Goal: Information Seeking & Learning: Find specific fact

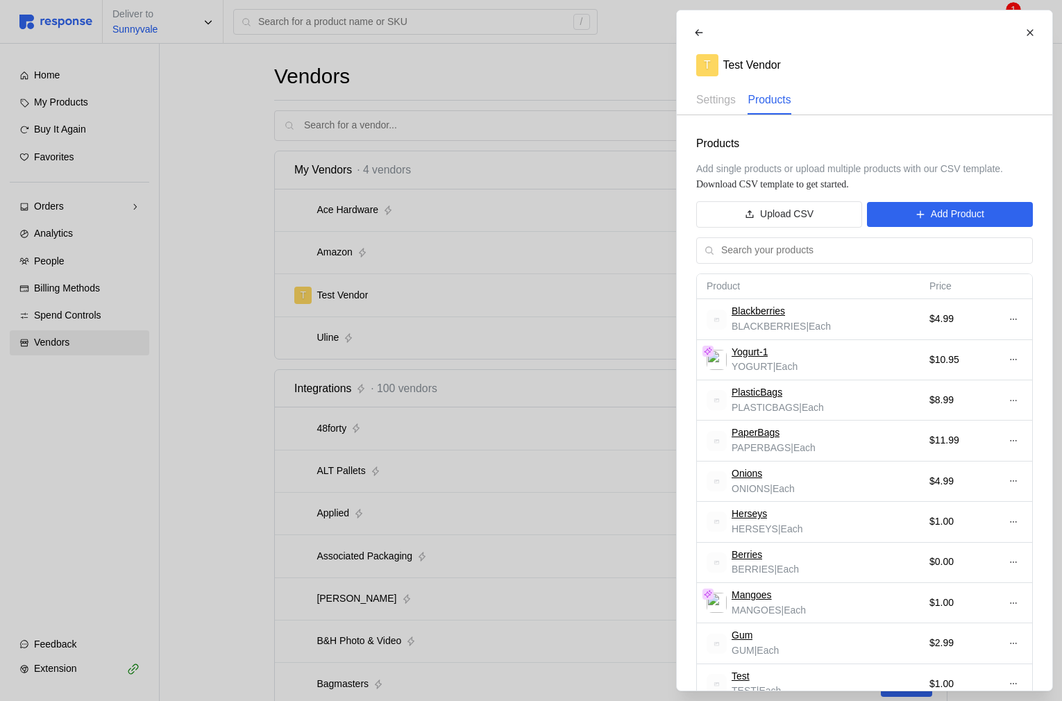
click at [305, 291] on div at bounding box center [531, 350] width 1062 height 701
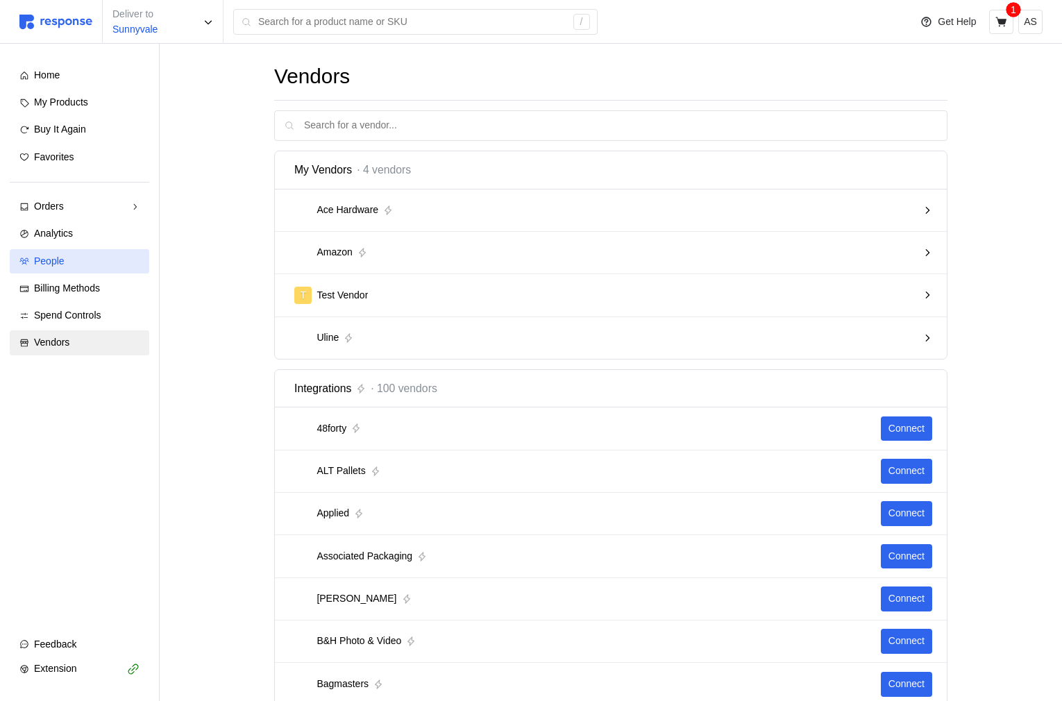
click at [94, 266] on div "People" at bounding box center [86, 261] width 105 height 15
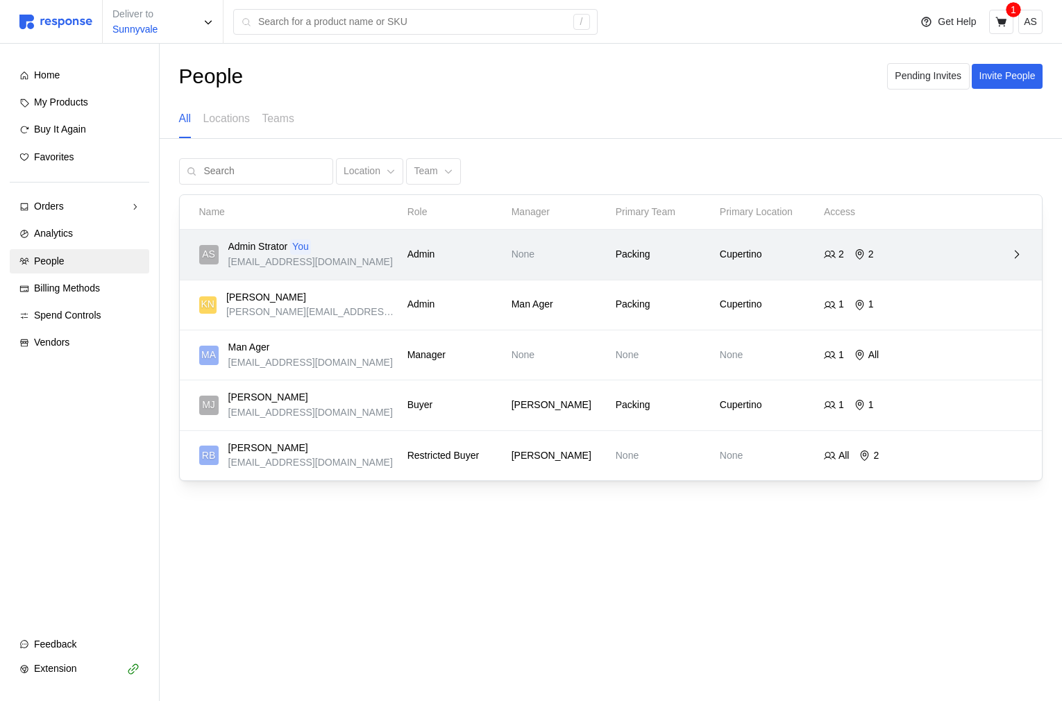
click at [1010, 253] on icon at bounding box center [1016, 254] width 12 height 12
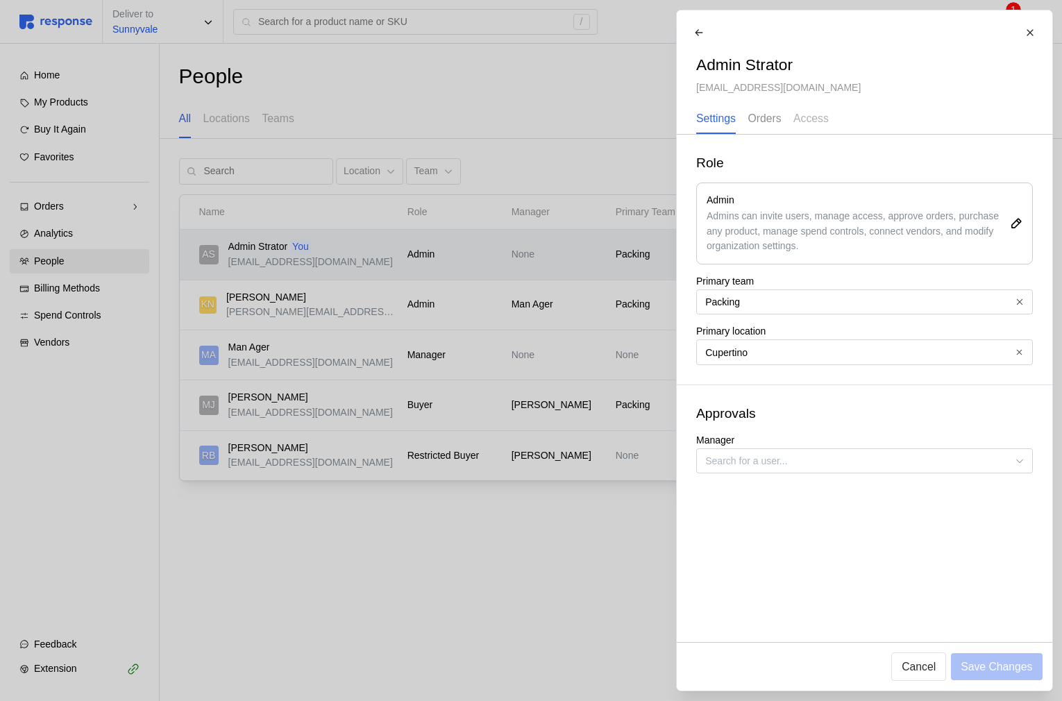
click at [770, 118] on p "Orders" at bounding box center [763, 118] width 33 height 17
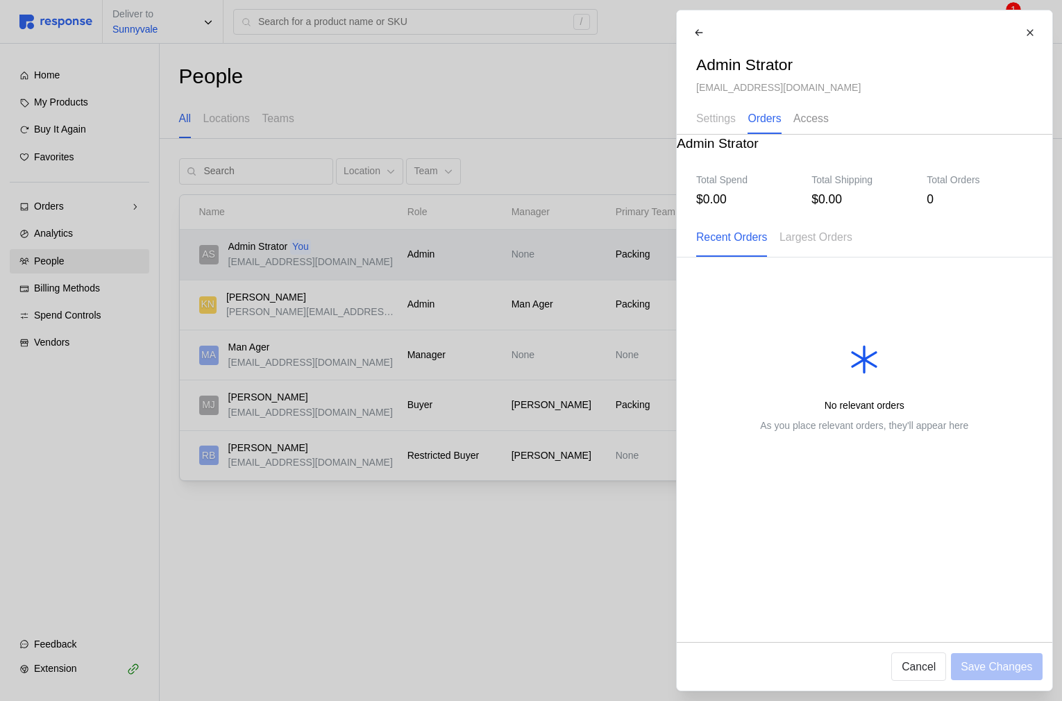
click at [806, 122] on p "Access" at bounding box center [810, 118] width 35 height 17
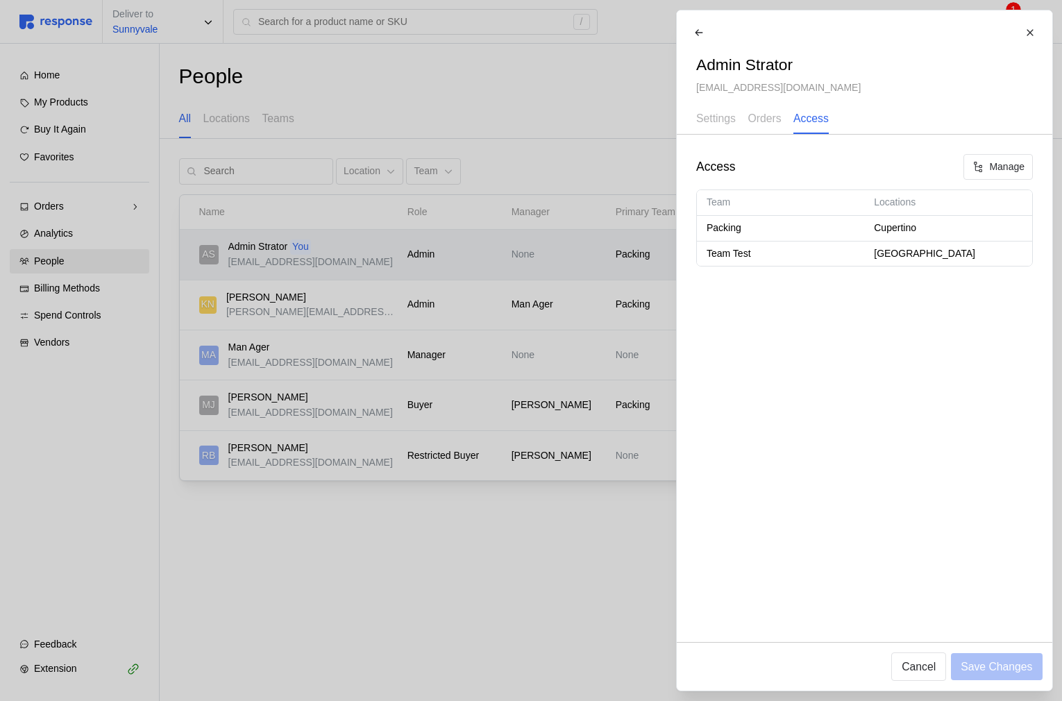
click at [354, 254] on div at bounding box center [531, 350] width 1062 height 701
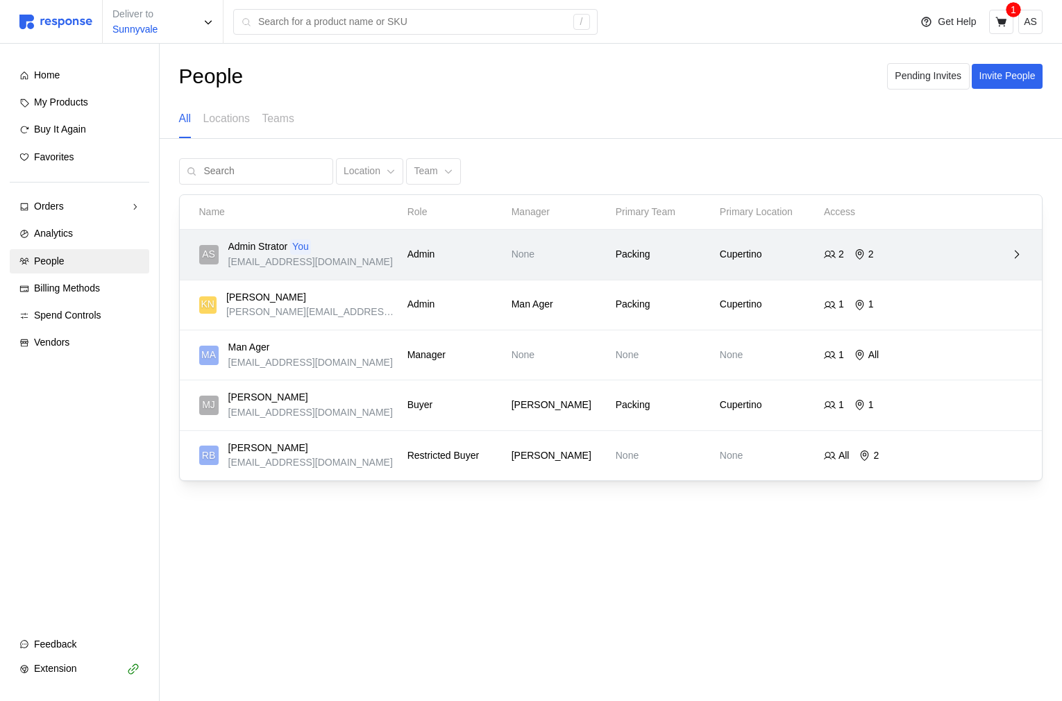
click at [427, 265] on div "Admin" at bounding box center [454, 254] width 104 height 25
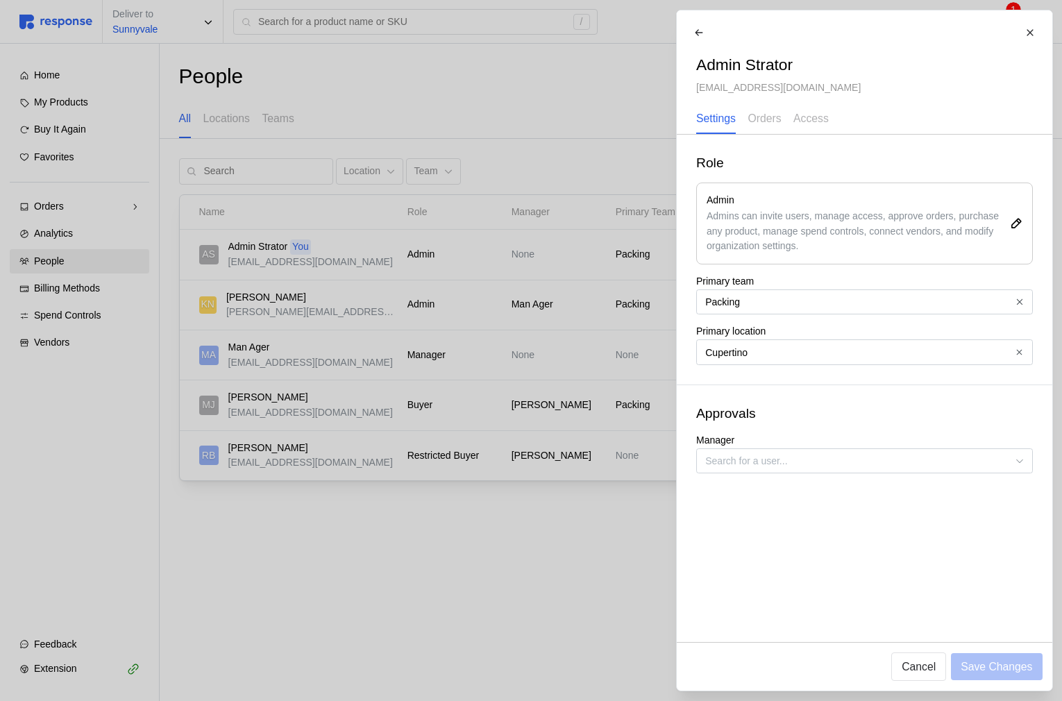
click at [495, 461] on div at bounding box center [531, 350] width 1062 height 701
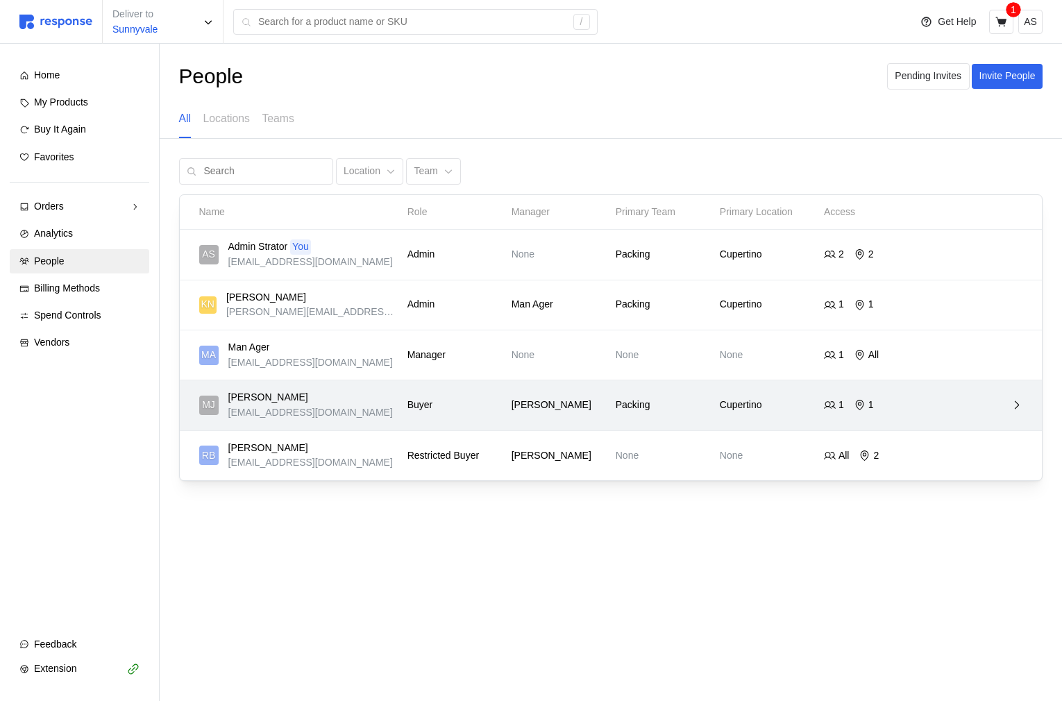
click at [594, 405] on p "Kristina Nguyen" at bounding box center [558, 405] width 94 height 15
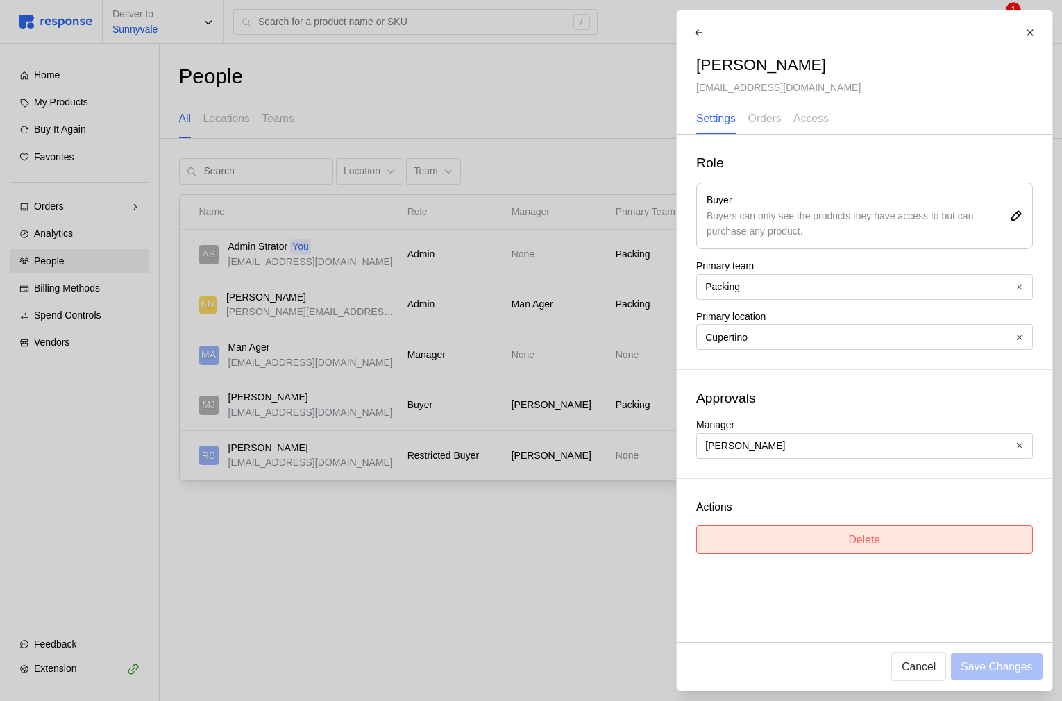
click at [836, 546] on button "Delete" at bounding box center [864, 539] width 337 height 28
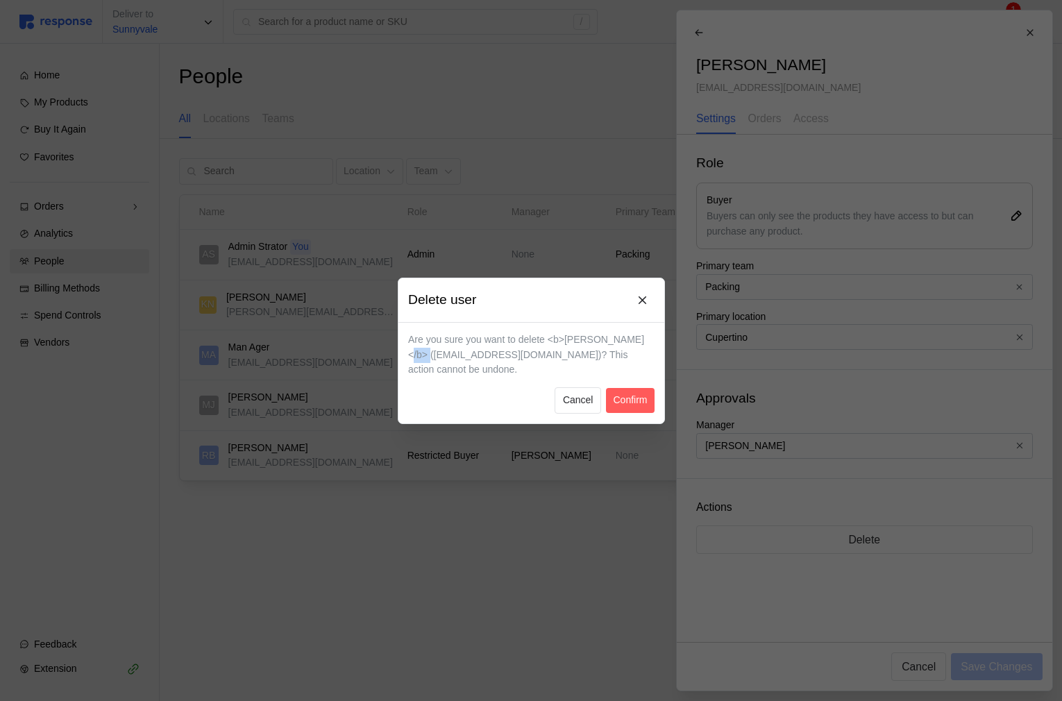
drag, startPoint x: 439, startPoint y: 357, endPoint x: 459, endPoint y: 357, distance: 20.1
click at [459, 357] on p "Are you sure you want to delete <b>Michael Jordan</b> (buyer@tryresponse.com)? …" at bounding box center [531, 354] width 246 height 45
drag, startPoint x: 555, startPoint y: 340, endPoint x: 569, endPoint y: 340, distance: 13.9
click at [569, 340] on p "Are you sure you want to delete <b>Michael Jordan</b> (buyer@tryresponse.com)? …" at bounding box center [531, 354] width 246 height 45
click at [568, 299] on header "Delete user" at bounding box center [531, 300] width 266 height 44
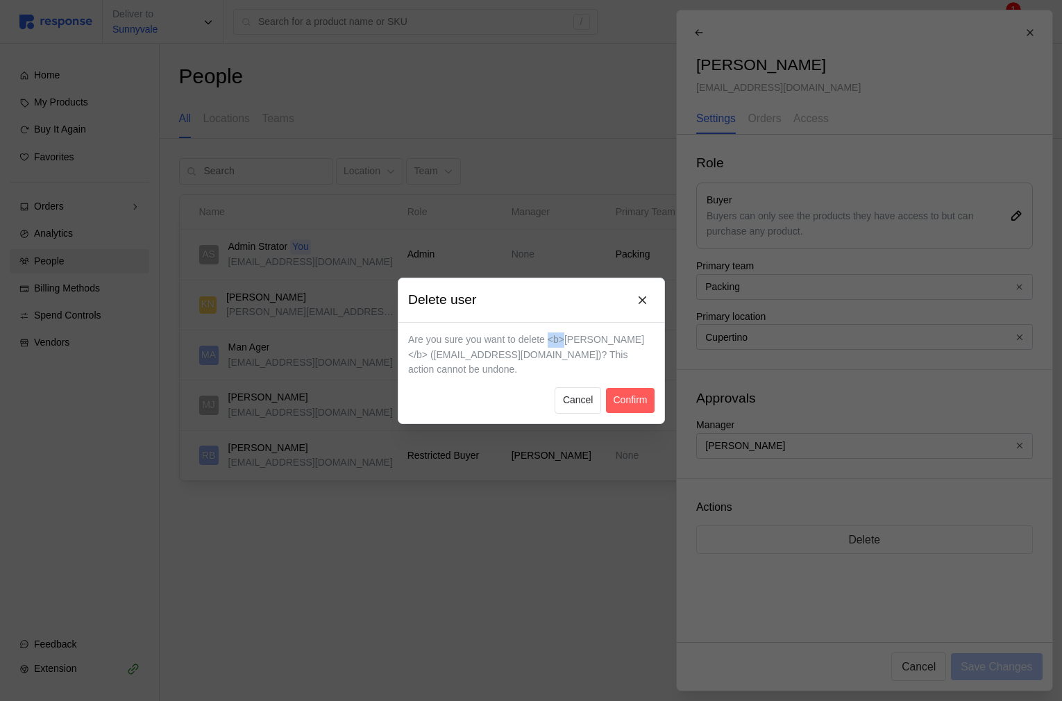
click at [568, 299] on header "Delete user" at bounding box center [531, 300] width 266 height 44
click at [509, 368] on p "Are you sure you want to delete <b>Michael Jordan</b> (buyer@tryresponse.com)? …" at bounding box center [531, 354] width 246 height 45
click at [500, 309] on header "Delete user" at bounding box center [531, 300] width 266 height 44
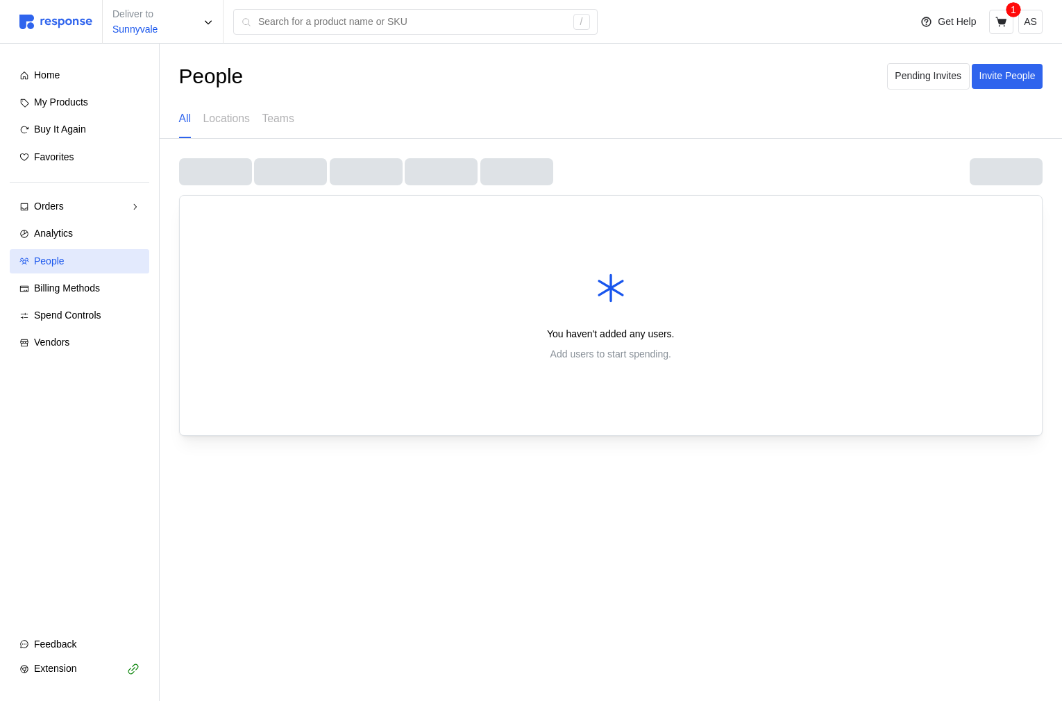
click at [80, 262] on div "People" at bounding box center [86, 261] width 105 height 15
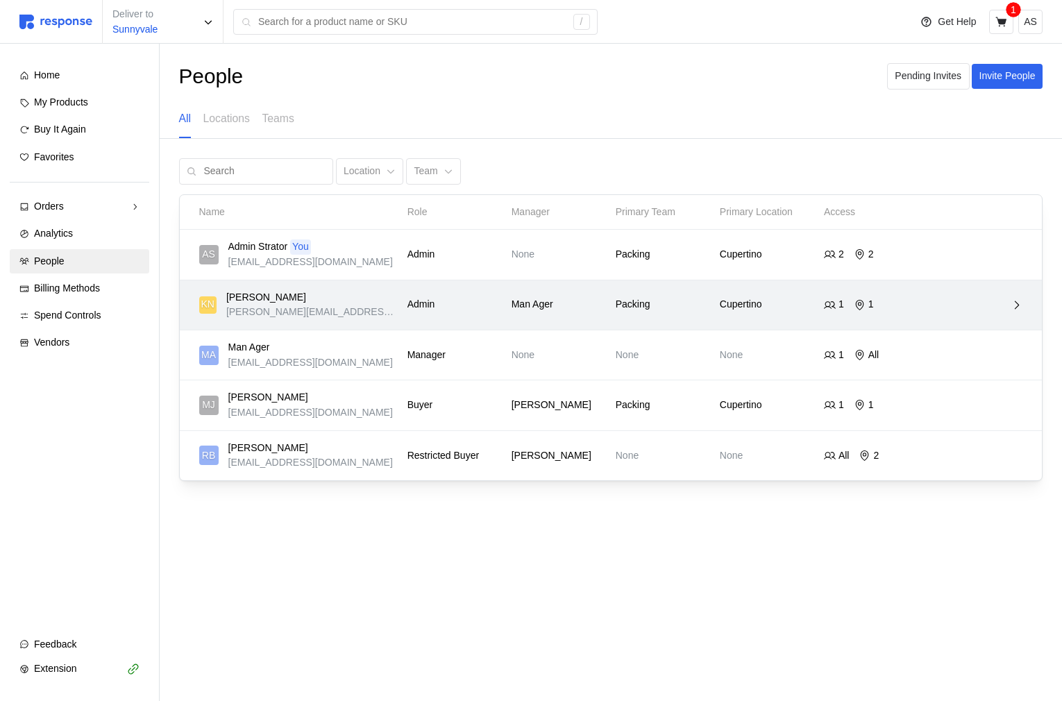
click at [774, 305] on p "Cupertino" at bounding box center [767, 304] width 94 height 15
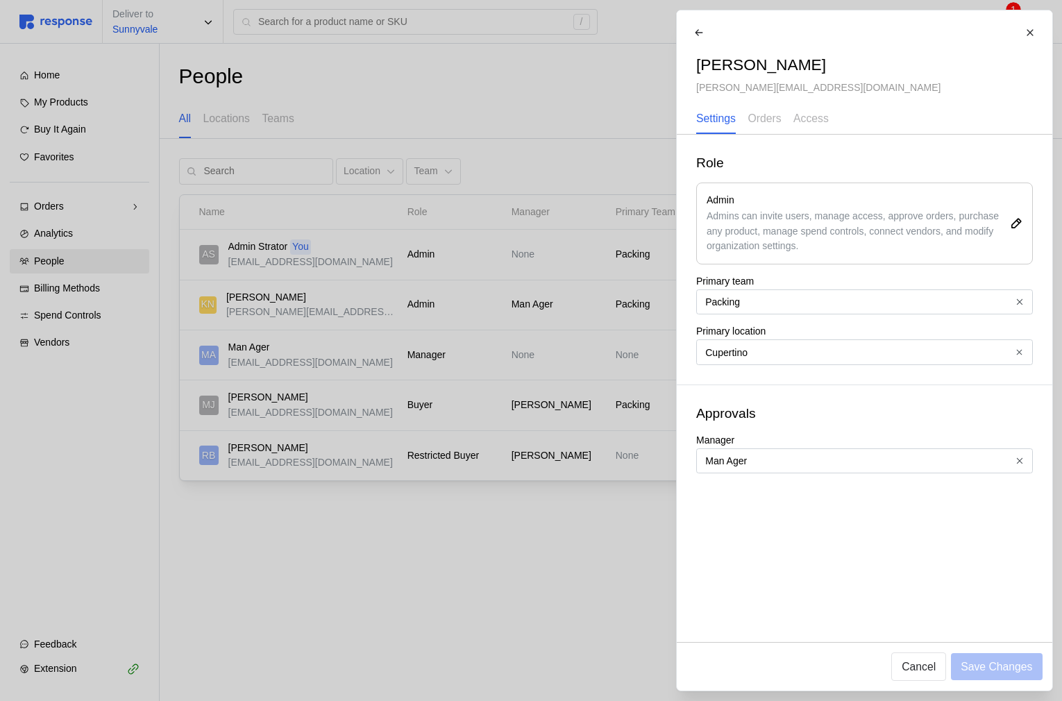
click at [464, 289] on div at bounding box center [531, 350] width 1062 height 701
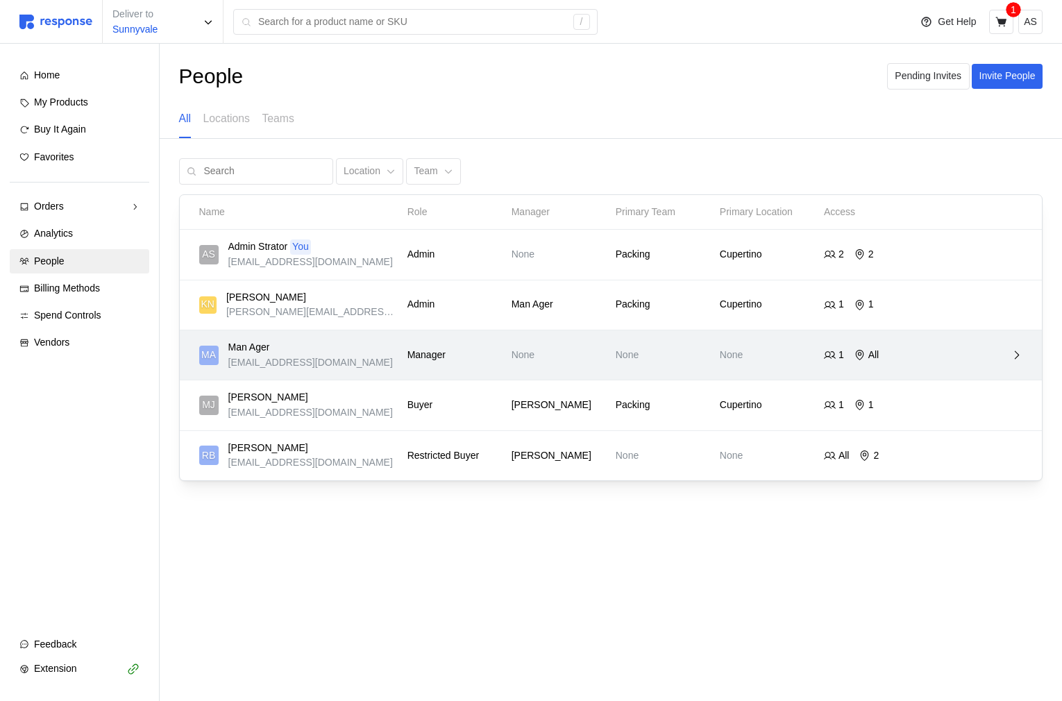
click at [512, 356] on p "None" at bounding box center [558, 355] width 94 height 15
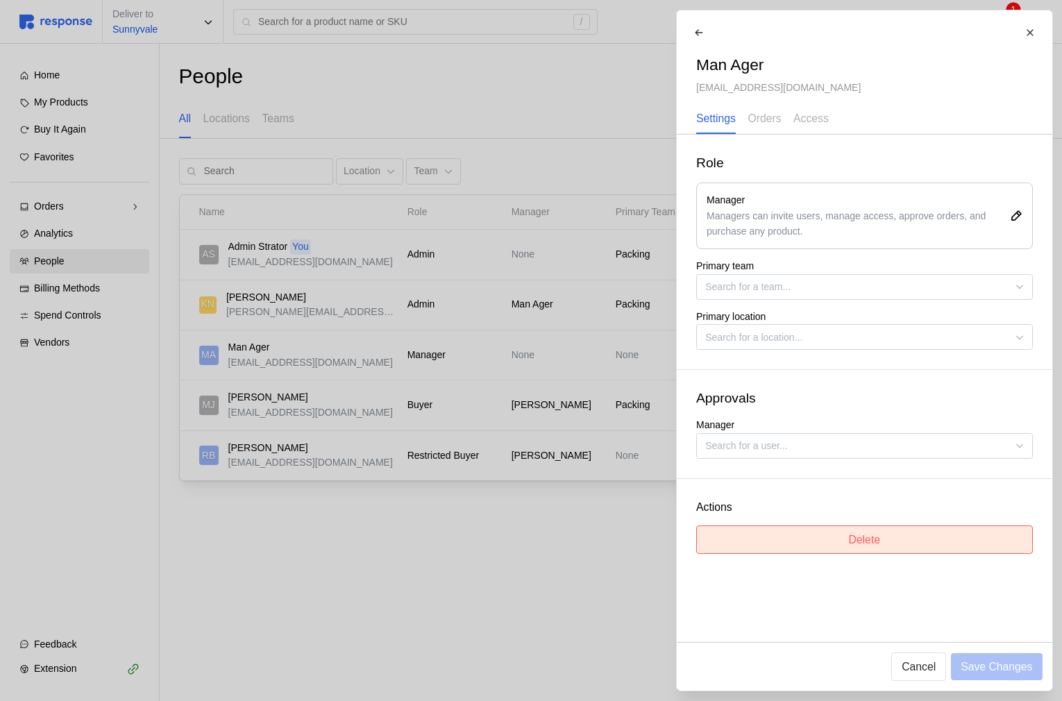
click at [971, 544] on button "Delete" at bounding box center [864, 539] width 337 height 28
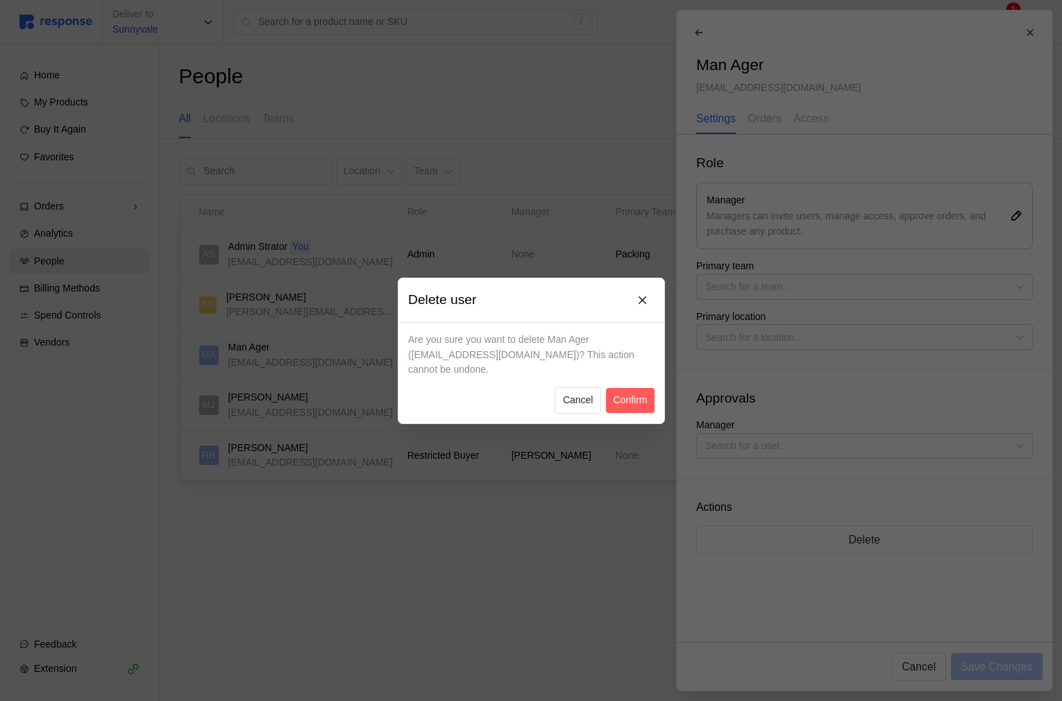
click at [312, 396] on div at bounding box center [531, 350] width 1062 height 701
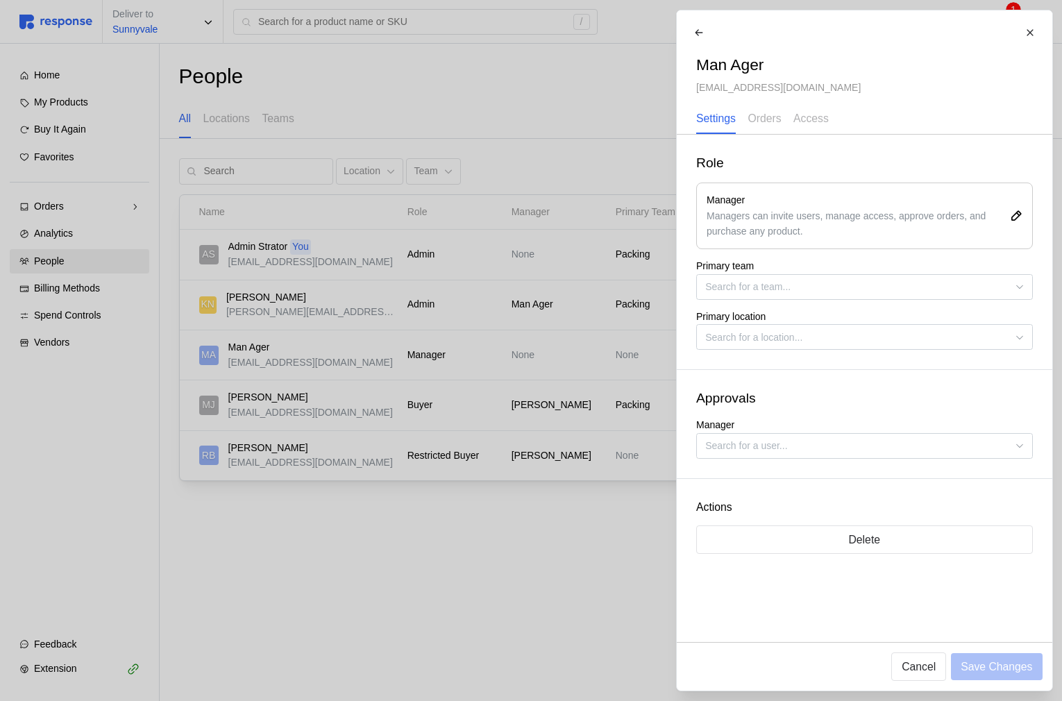
click at [373, 468] on div at bounding box center [531, 350] width 1062 height 701
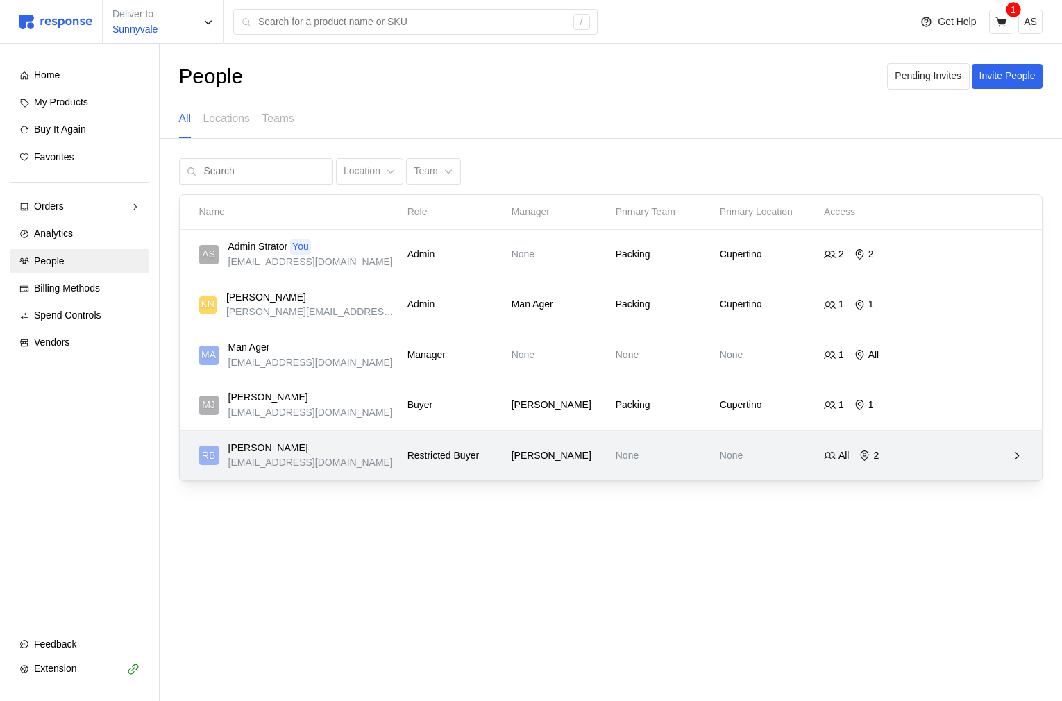
click at [396, 464] on div "RB Ronny Burger restrictedbuyer@tryresponse.com" at bounding box center [298, 456] width 198 height 30
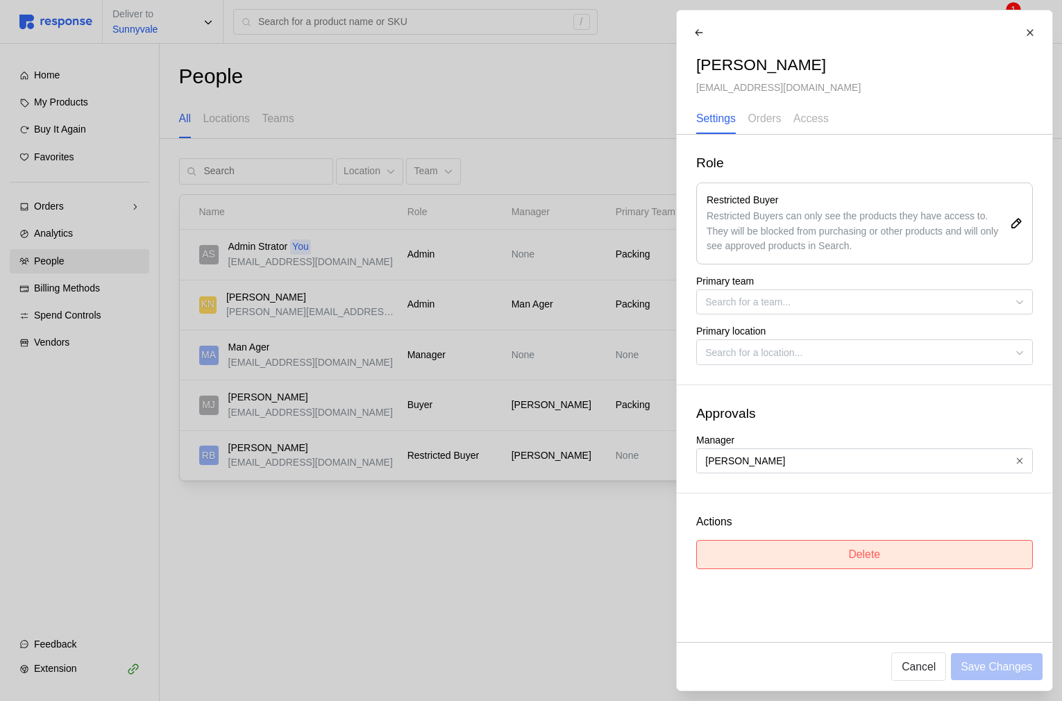
click at [838, 566] on button "Delete" at bounding box center [864, 554] width 337 height 28
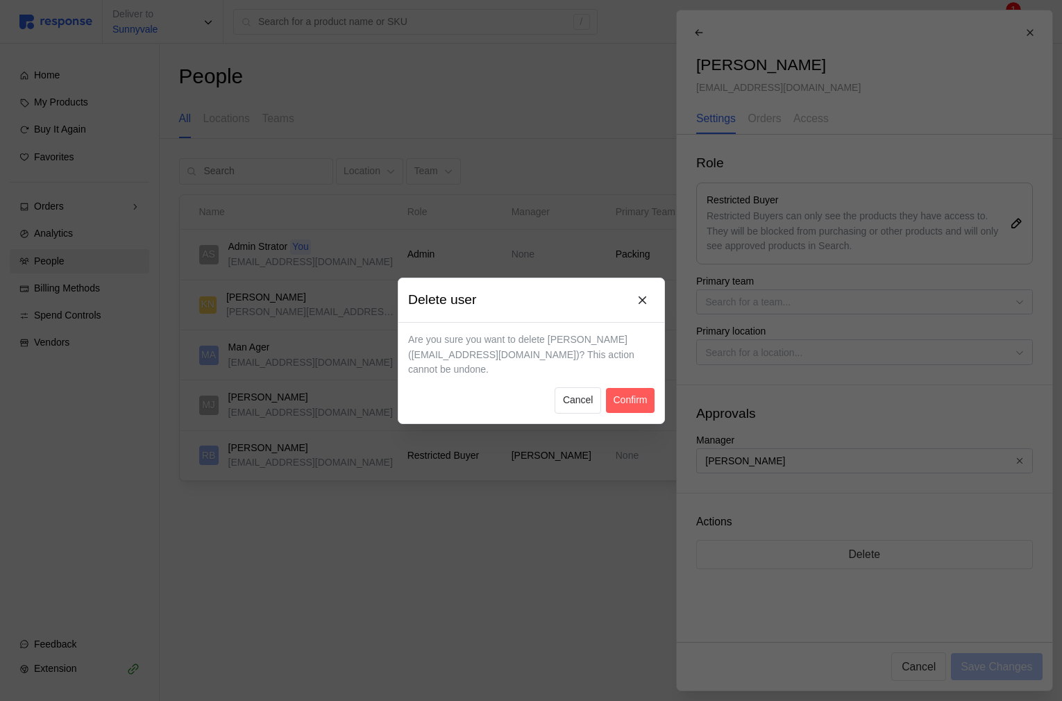
click at [493, 500] on div at bounding box center [531, 350] width 1062 height 701
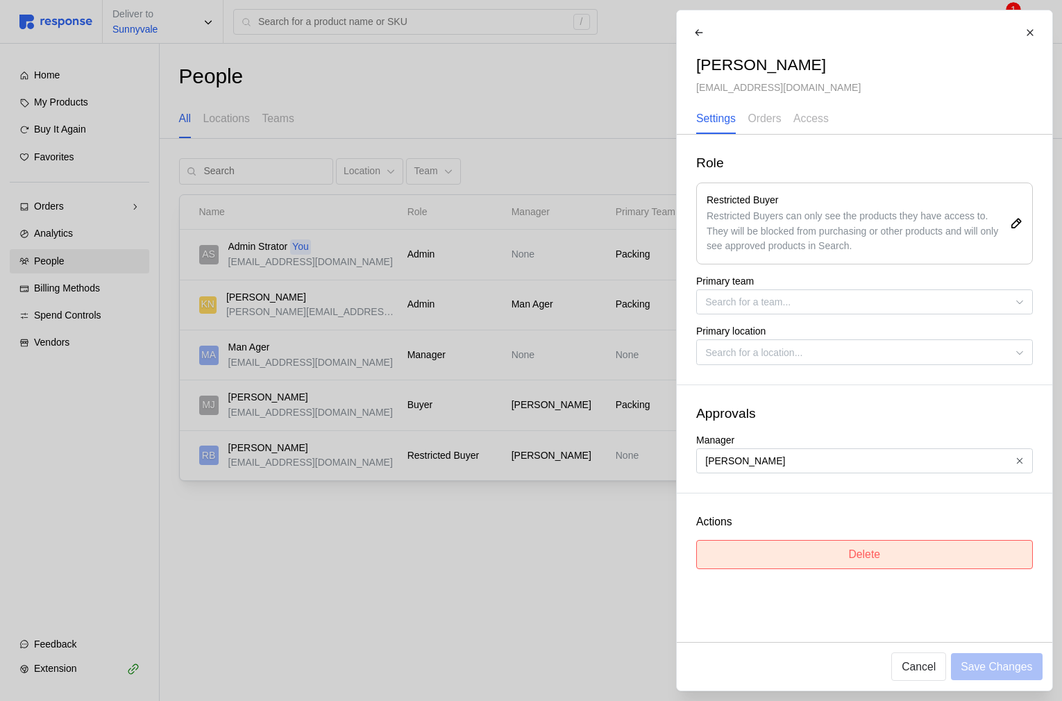
click at [833, 556] on button "Delete" at bounding box center [864, 554] width 337 height 28
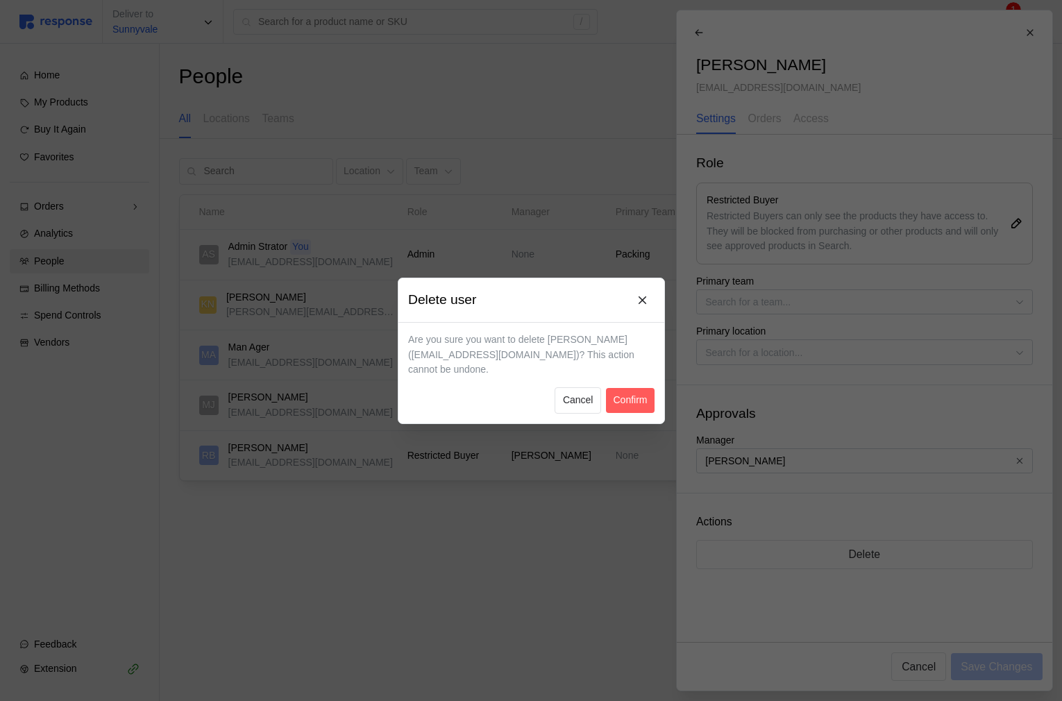
click at [501, 578] on div at bounding box center [531, 350] width 1062 height 701
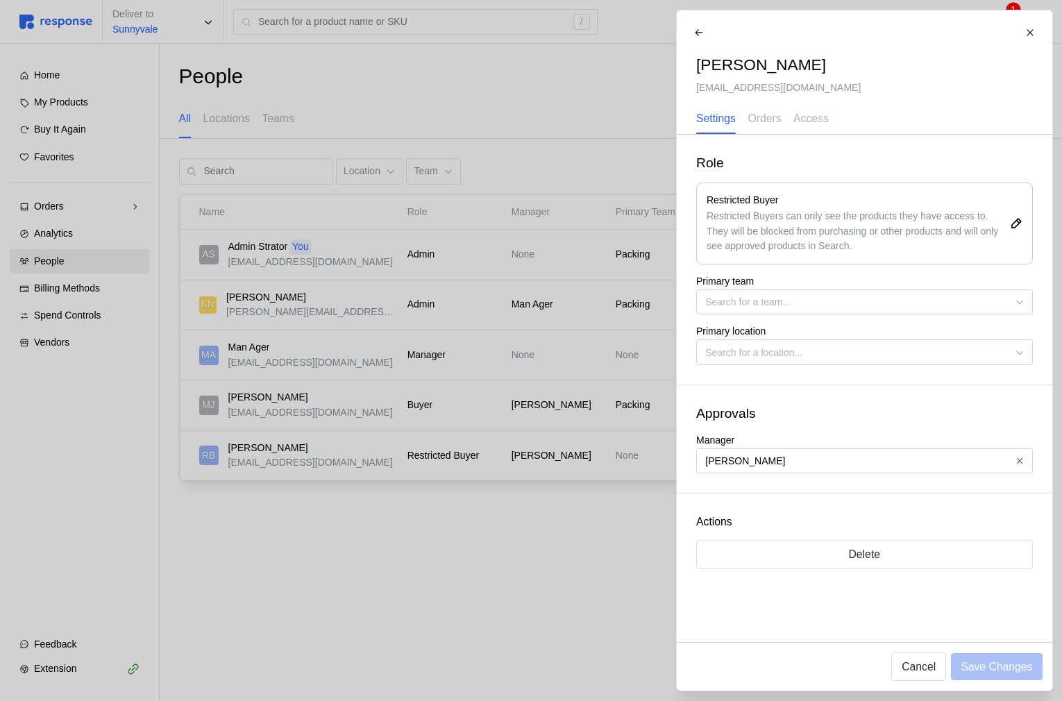
click at [426, 323] on div at bounding box center [531, 350] width 1062 height 701
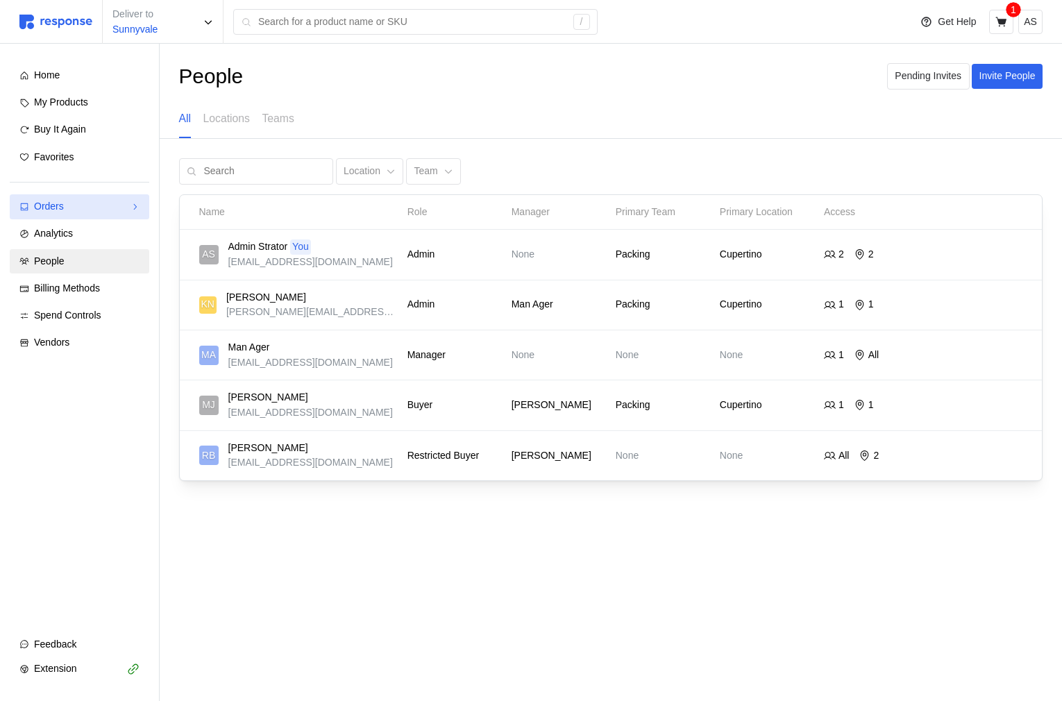
click at [95, 210] on div "Orders" at bounding box center [79, 206] width 91 height 15
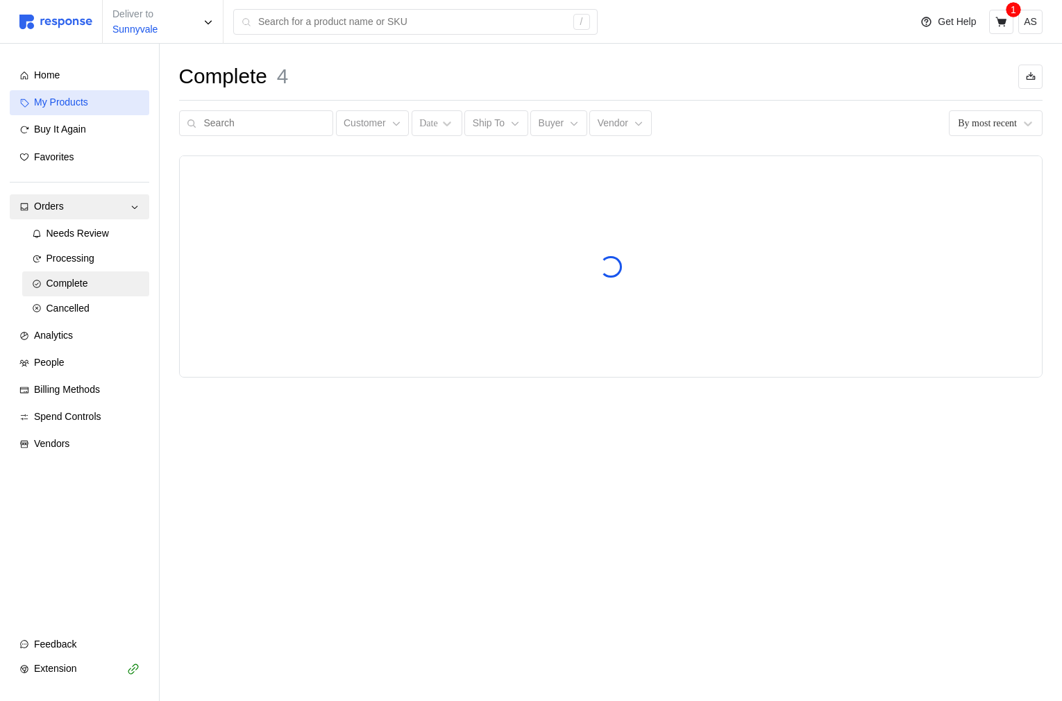
click at [99, 99] on div "My Products" at bounding box center [86, 102] width 105 height 15
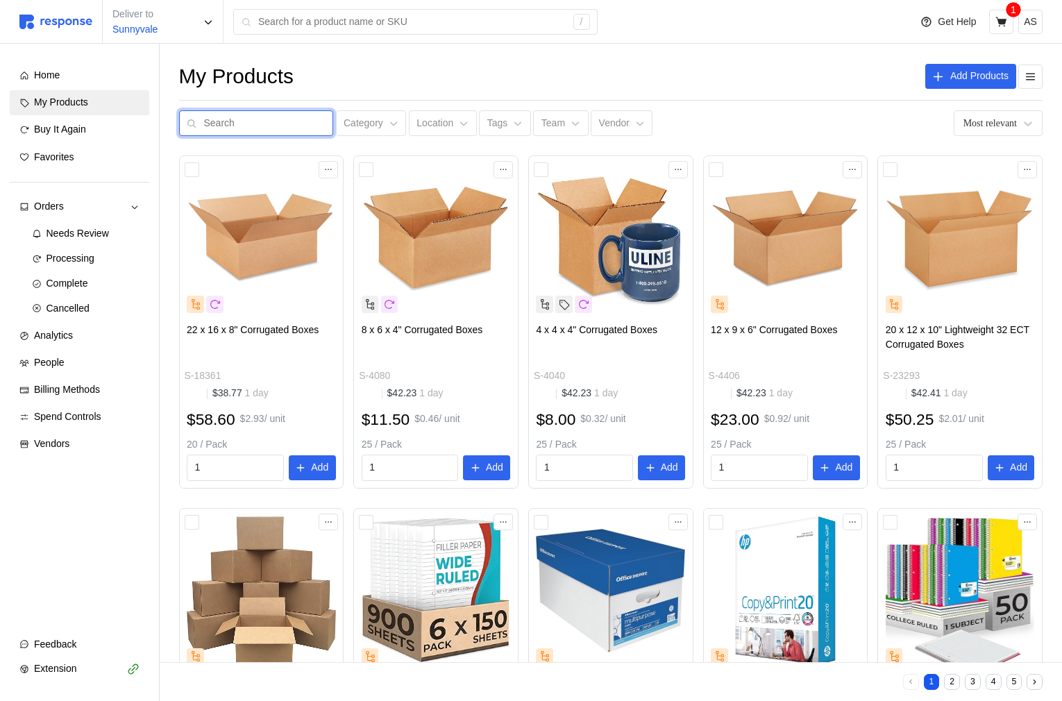
click at [272, 128] on input "text" at bounding box center [264, 123] width 121 height 25
type input "tools that help me change a tire"
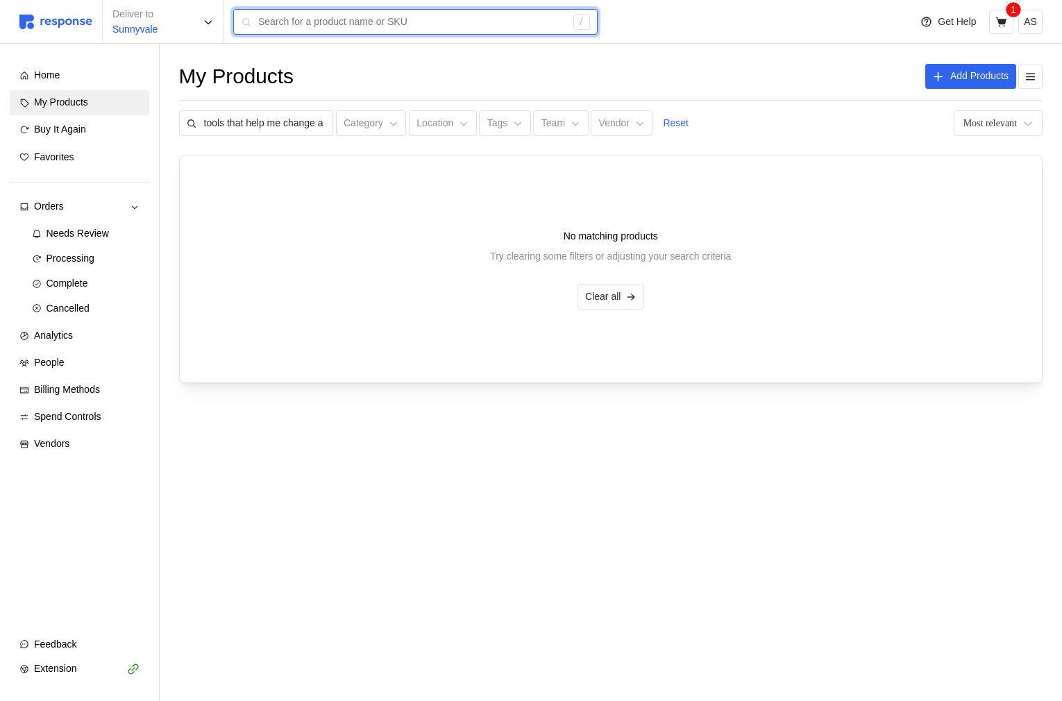
click at [340, 22] on input "text" at bounding box center [411, 22] width 307 height 25
paste input "tools that help me change a tire"
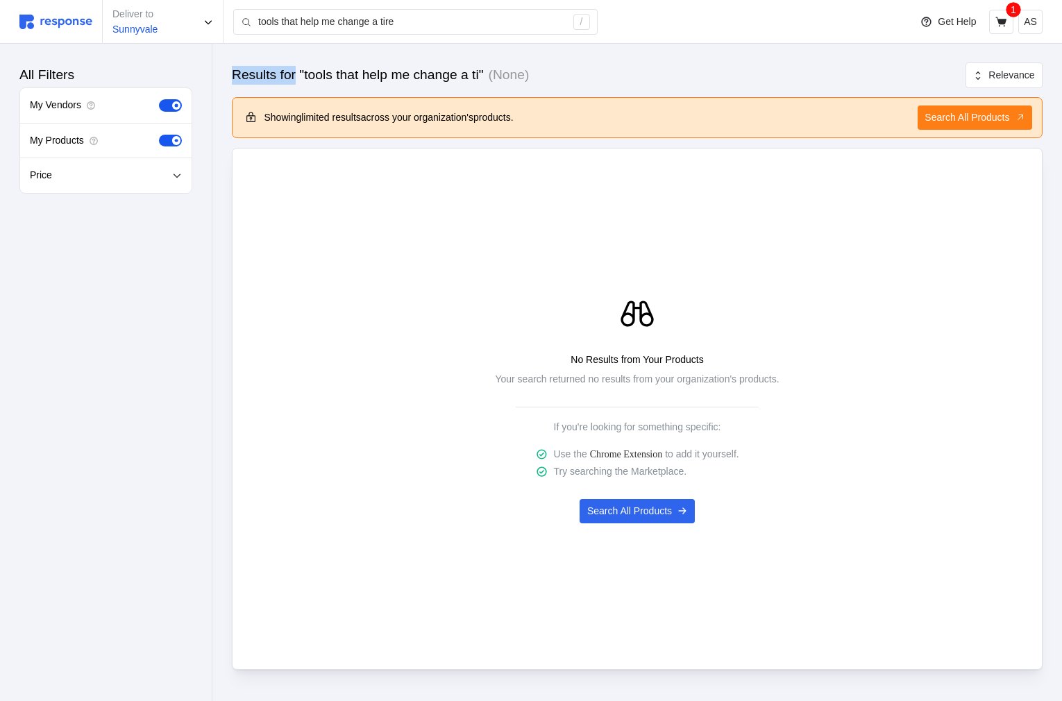
drag, startPoint x: 231, startPoint y: 69, endPoint x: 300, endPoint y: 70, distance: 69.4
click at [300, 70] on div "Results for "tools that help me change a ti" (None) Relevance Showing limited r…" at bounding box center [636, 386] width 849 height 684
copy h3 "Results for"
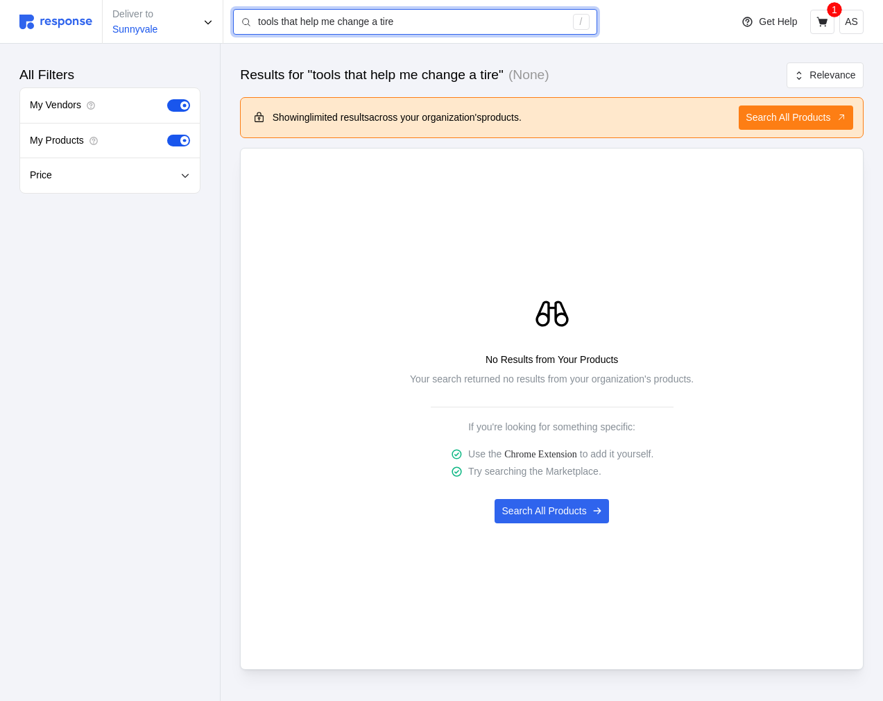
click at [452, 17] on input "tools that help me change a tire" at bounding box center [411, 22] width 307 height 25
paste input "tools that help me change a tire blah"
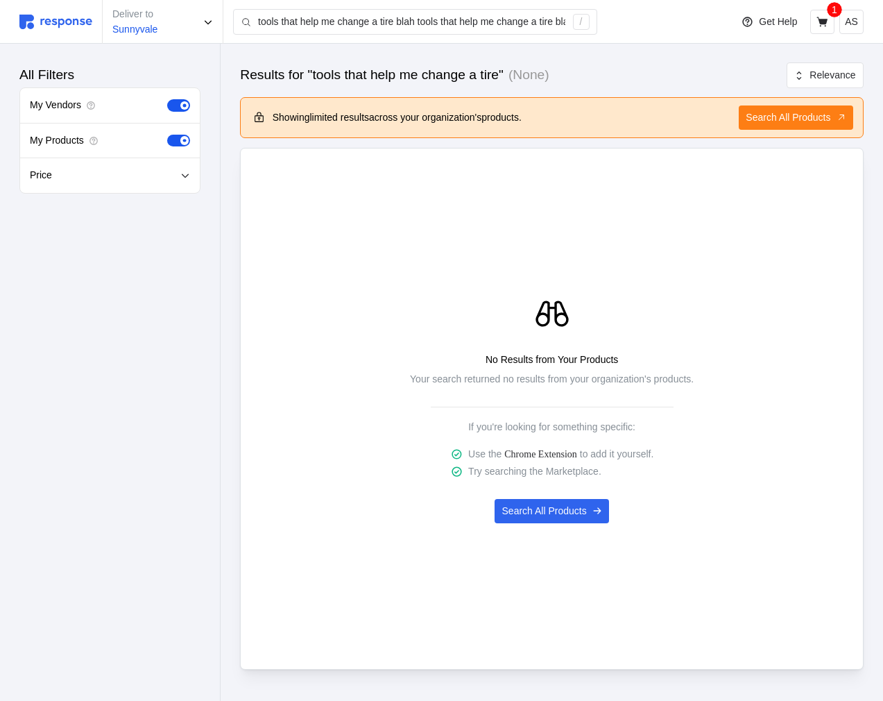
click at [565, 233] on div "No Results from Your Products Your search returned no results from your organiz…" at bounding box center [551, 408] width 603 height 375
click at [665, 55] on div "Results for "tools that help me change a tire" (None) Relevance Showing limited…" at bounding box center [552, 386] width 663 height 684
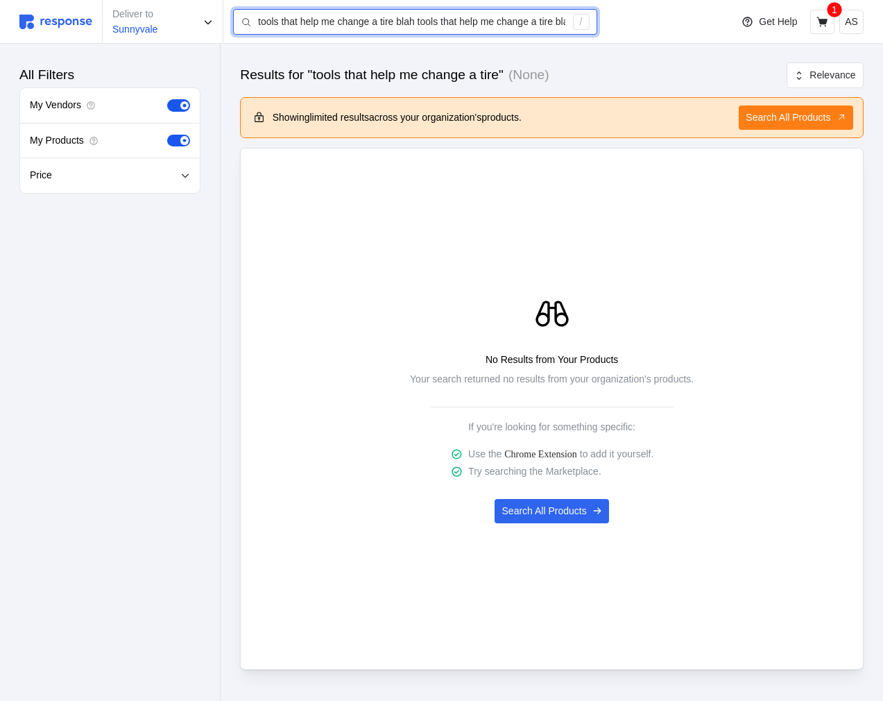
click at [561, 26] on input "tools that help me change a tire blah tools that help me change a tire blah" at bounding box center [411, 22] width 307 height 25
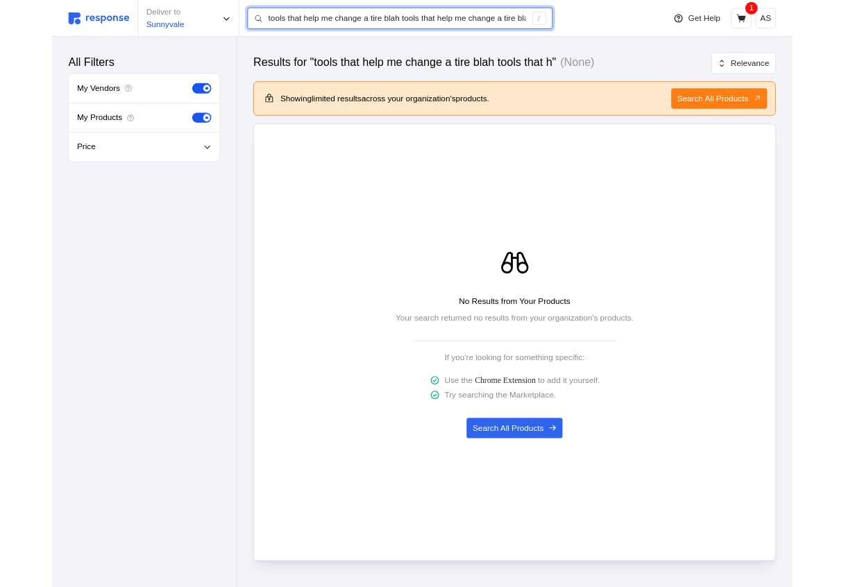
scroll to position [0, 31]
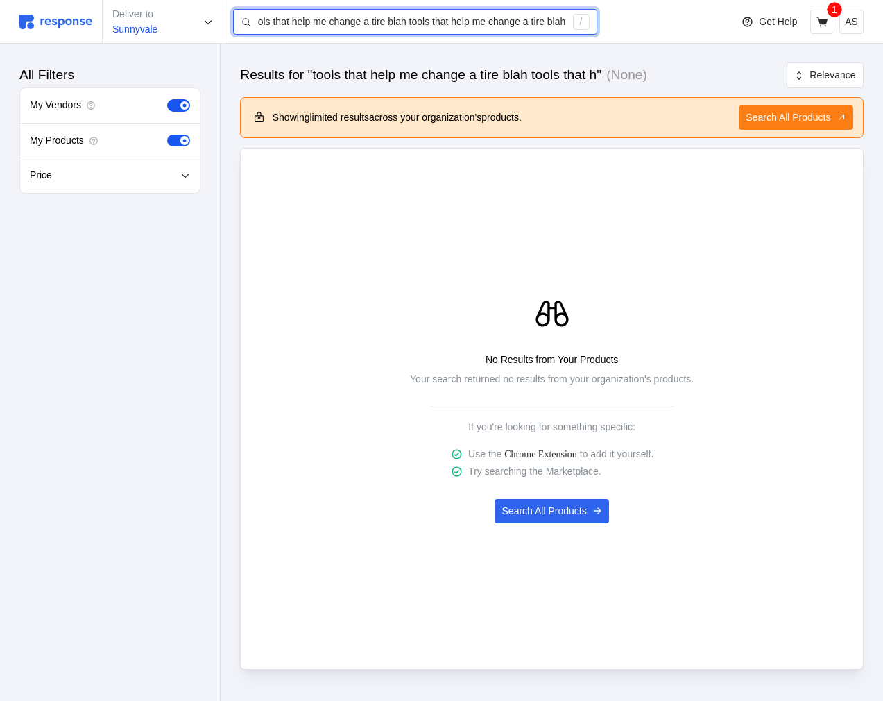
drag, startPoint x: 543, startPoint y: 28, endPoint x: 677, endPoint y: 16, distance: 133.8
click at [677, 16] on div "Deliver to Sunnyvale tools that help me change a tire blah tools that help me c…" at bounding box center [371, 22] width 704 height 44
click at [441, 24] on input "tools that help me change a tire blah tools that help me change a tire blah" at bounding box center [411, 22] width 307 height 25
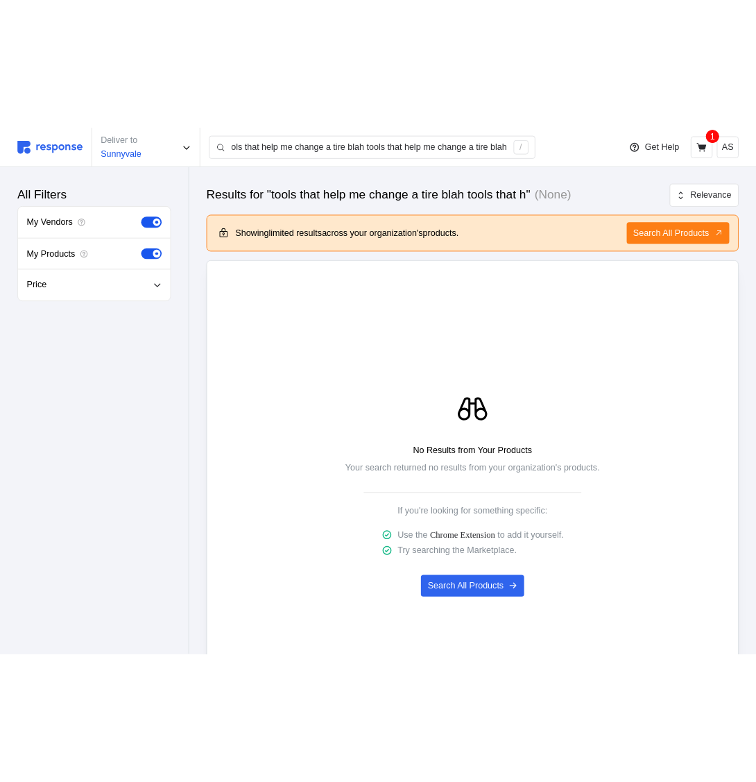
scroll to position [0, 0]
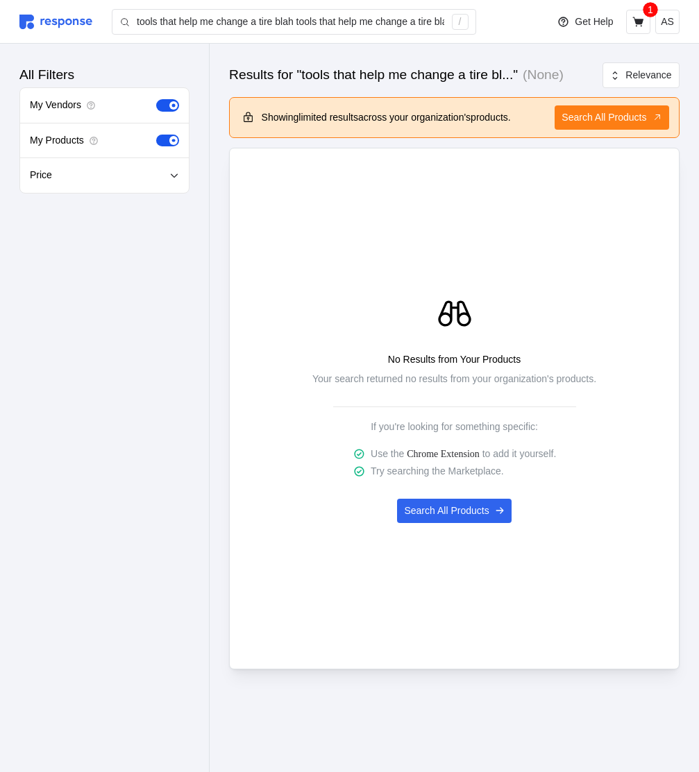
click at [581, 35] on div "Get Help 1 AS" at bounding box center [614, 22] width 130 height 44
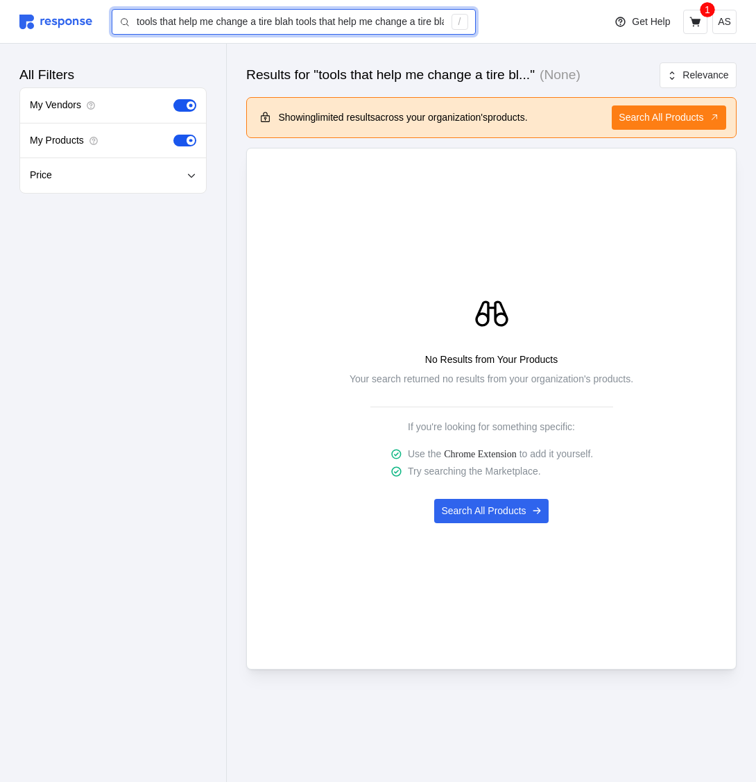
scroll to position [0, 31]
drag, startPoint x: 284, startPoint y: 23, endPoint x: 523, endPoint y: 25, distance: 238.7
click at [523, 25] on div "Deliver to Sunnyvale tools that help me change a tire blah tools that help me c…" at bounding box center [307, 22] width 577 height 44
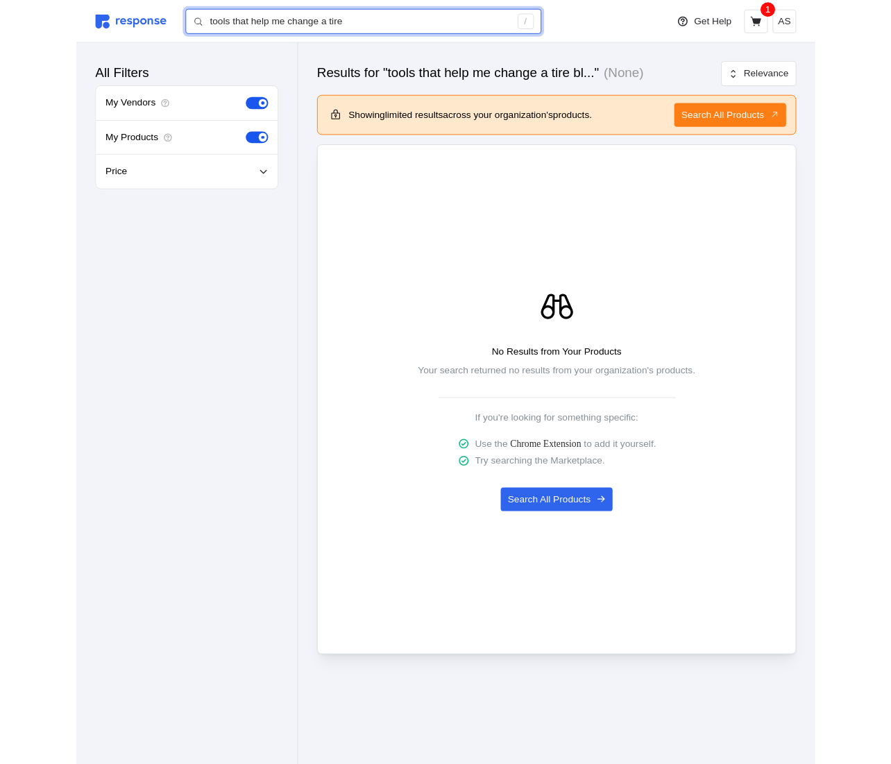
scroll to position [0, 0]
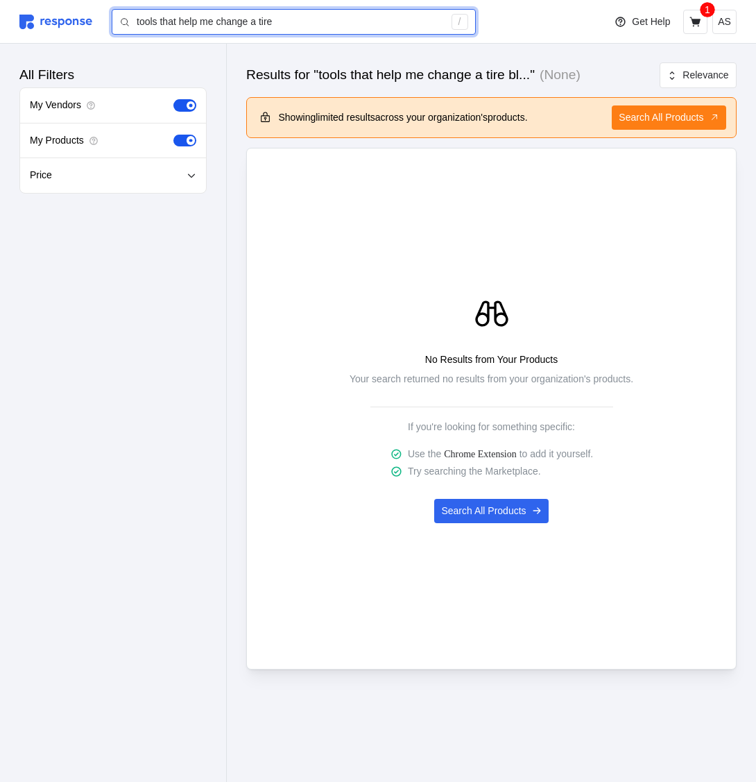
type input "tools that help me change a tire"
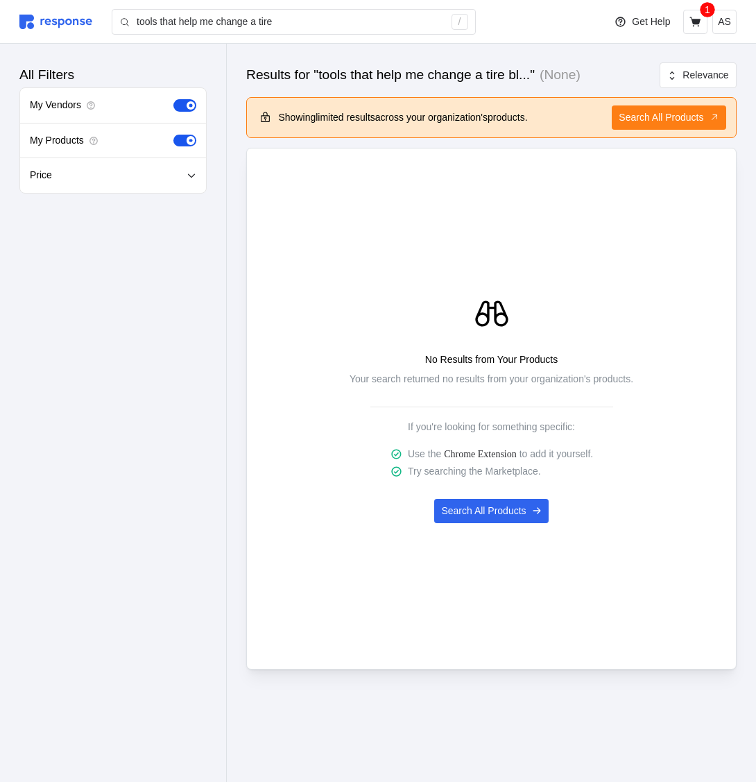
click at [552, 52] on div "Results for "tools that help me change a tire bl..." (None) Relevance Showing l…" at bounding box center [491, 386] width 529 height 684
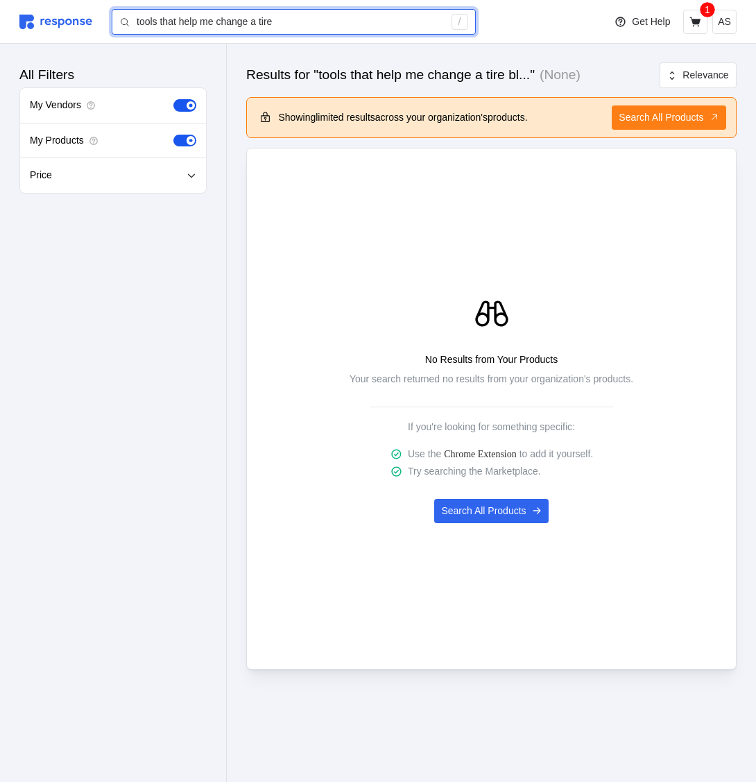
click at [400, 26] on input "tools that help me change a tire" at bounding box center [290, 22] width 307 height 25
